Goal: Browse casually

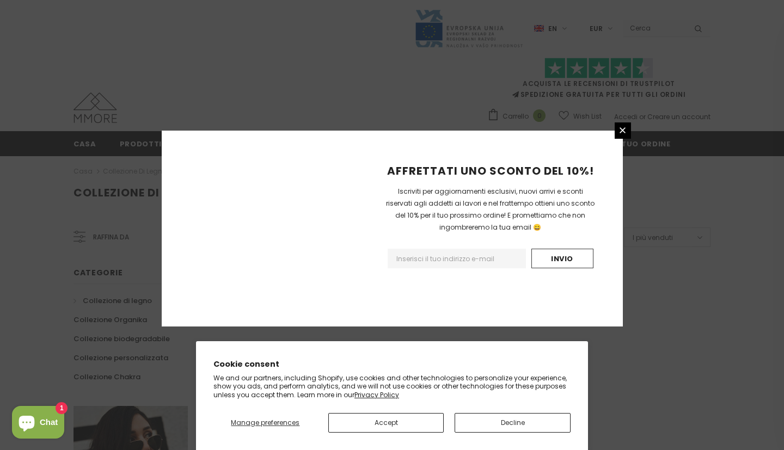
scroll to position [666, 0]
